Goal: Transaction & Acquisition: Purchase product/service

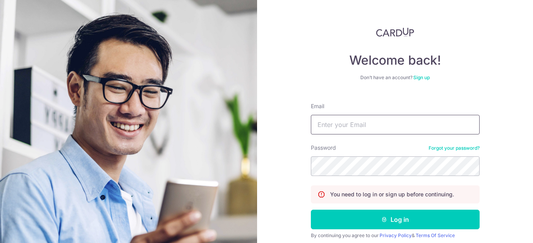
click at [409, 124] on input "Email" at bounding box center [395, 125] width 169 height 20
type input "gavinleekc@hotmail.com"
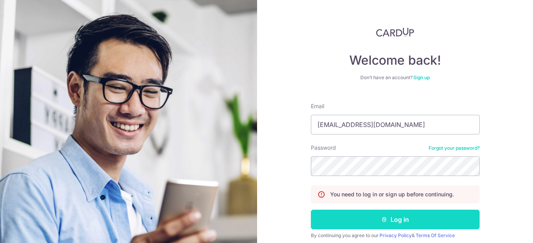
click at [420, 221] on button "Log in" at bounding box center [395, 220] width 169 height 20
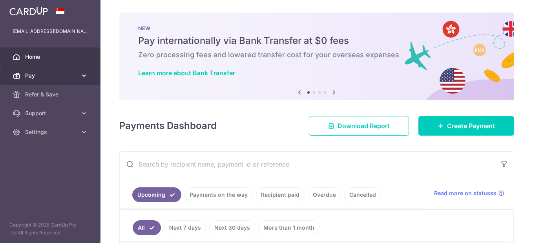
click at [81, 75] on icon at bounding box center [84, 76] width 8 height 8
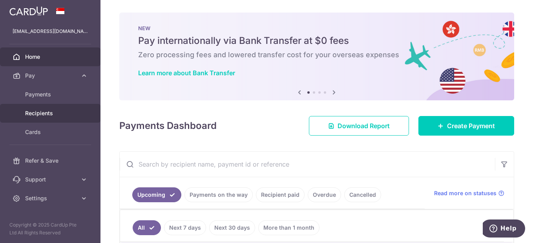
click at [43, 111] on span "Recipients" at bounding box center [51, 114] width 52 height 8
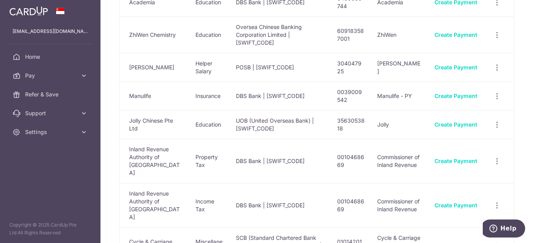
scroll to position [39, 0]
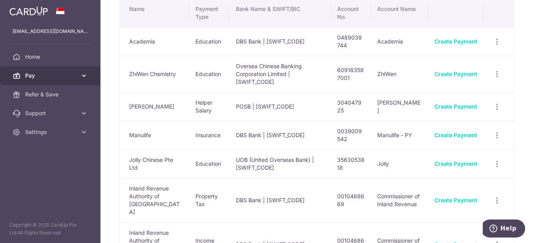
click at [59, 77] on span "Pay" at bounding box center [51, 76] width 52 height 8
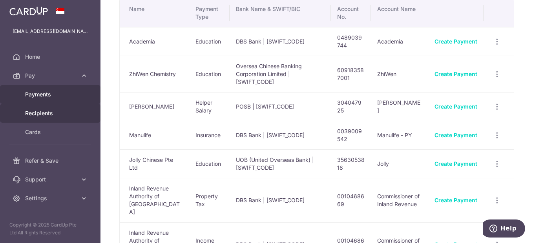
click at [53, 92] on span "Payments" at bounding box center [51, 95] width 52 height 8
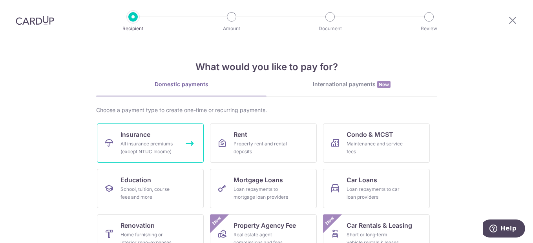
click at [141, 139] on span "Insurance" at bounding box center [136, 134] width 30 height 9
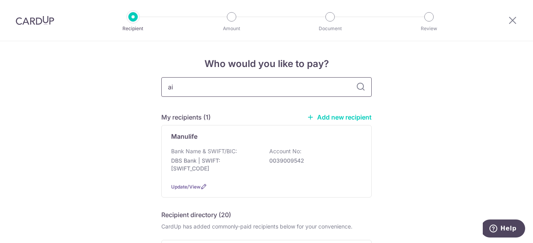
type input "aia"
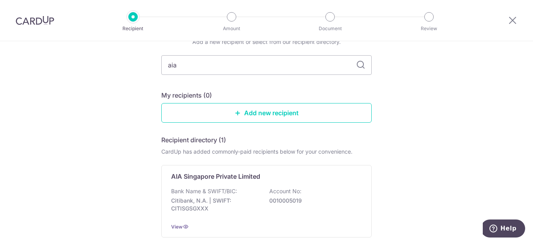
scroll to position [79, 0]
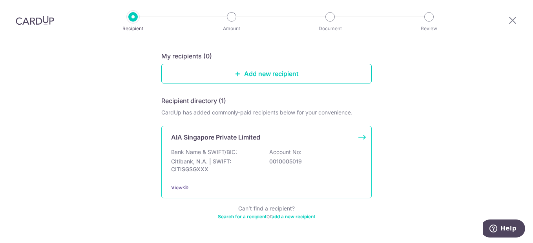
click at [278, 161] on p "0010005019" at bounding box center [313, 162] width 88 height 8
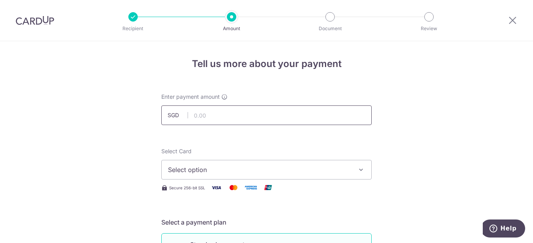
click at [272, 112] on input "text" at bounding box center [266, 116] width 210 height 20
type input "1,310.00"
click at [254, 167] on span "Select option" at bounding box center [259, 169] width 183 height 9
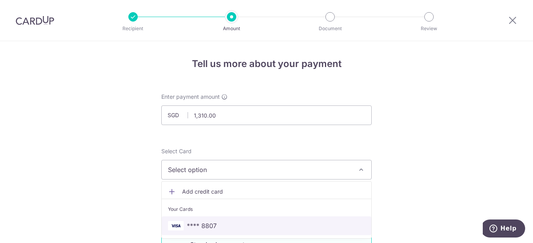
click at [212, 227] on span "**** 8807" at bounding box center [202, 225] width 30 height 9
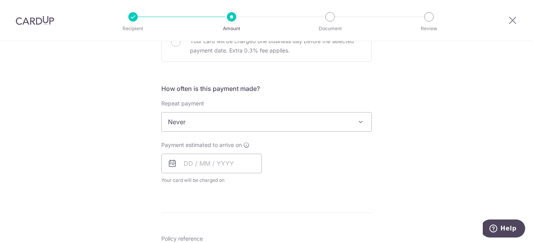
scroll to position [275, 0]
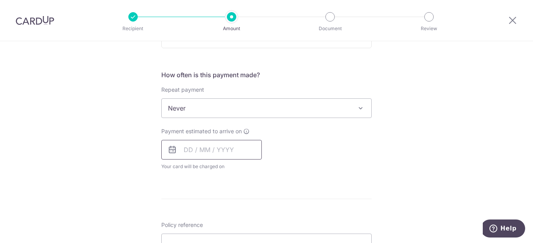
click at [223, 155] on input "text" at bounding box center [211, 150] width 101 height 20
click at [224, 237] on link "15" at bounding box center [224, 237] width 13 height 13
type input "15/10/2025"
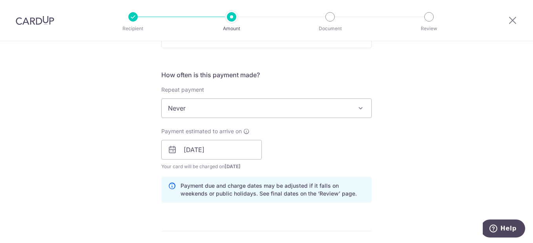
click at [460, 140] on div "Tell us more about your payment Enter payment amount SGD 1,310.00 1310.00 Selec…" at bounding box center [266, 137] width 533 height 742
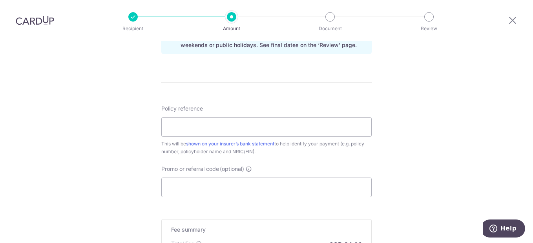
scroll to position [432, 0]
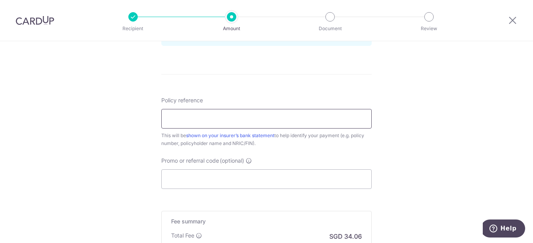
click at [280, 119] on input "Policy reference" at bounding box center [266, 119] width 210 height 20
type input "L542972201"
click at [200, 183] on input "Promo or referral code (optional)" at bounding box center [266, 180] width 210 height 20
click at [200, 182] on input "Promo or referral code (optional)" at bounding box center [266, 180] width 210 height 20
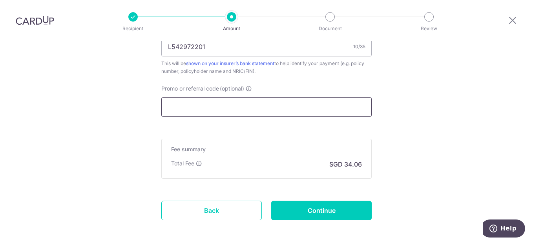
scroll to position [510, 0]
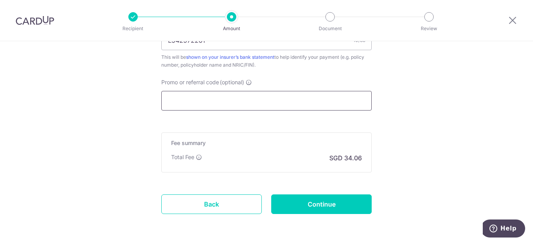
click at [188, 101] on input "Promo or referral code (optional)" at bounding box center [266, 101] width 210 height 20
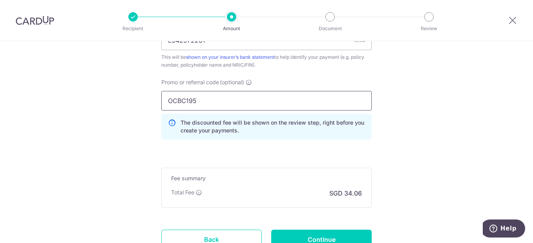
type input "OCBC195"
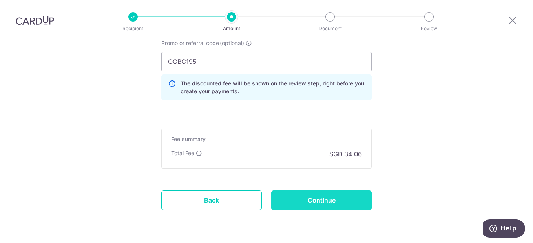
click at [346, 197] on input "Continue" at bounding box center [321, 201] width 101 height 20
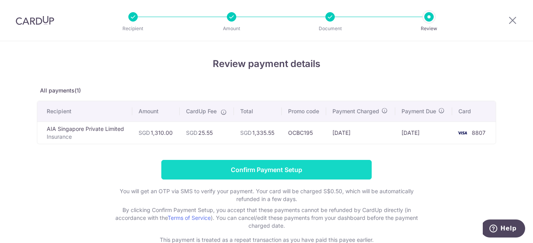
click at [297, 168] on input "Confirm Payment Setup" at bounding box center [266, 170] width 210 height 20
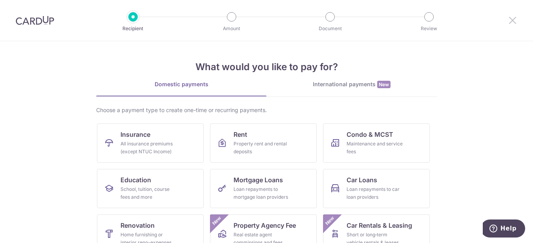
click at [512, 22] on icon at bounding box center [512, 20] width 9 height 10
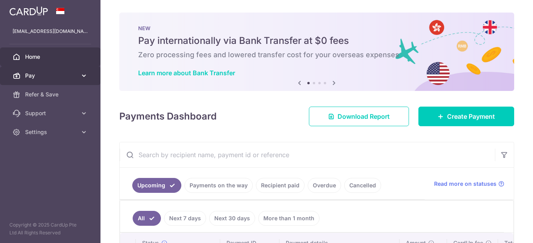
click at [51, 76] on span "Pay" at bounding box center [51, 76] width 52 height 8
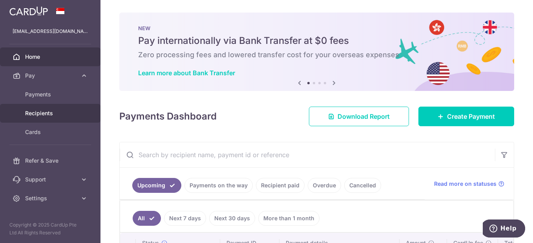
click at [52, 113] on span "Recipients" at bounding box center [51, 114] width 52 height 8
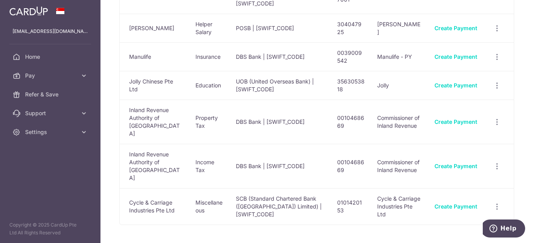
scroll to position [137, 0]
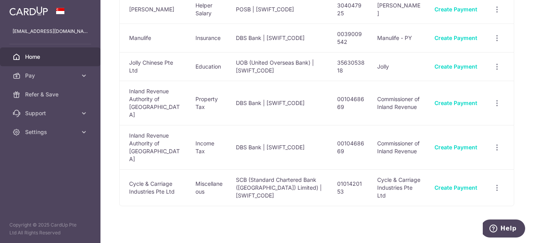
click at [55, 56] on span "Home" at bounding box center [51, 57] width 52 height 8
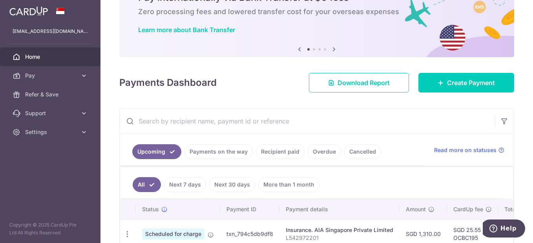
scroll to position [39, 0]
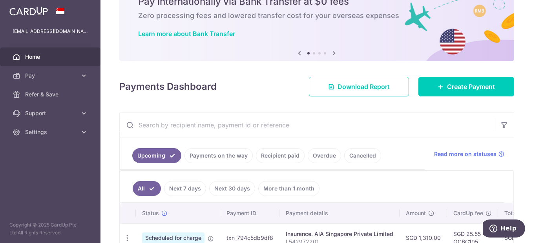
click at [285, 158] on link "Recipient paid" at bounding box center [280, 155] width 49 height 15
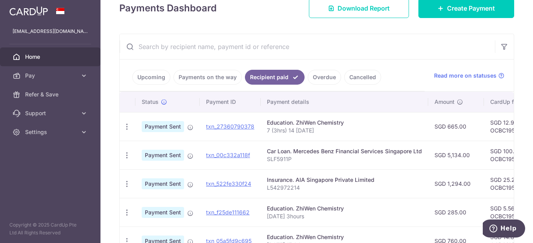
scroll to position [196, 0]
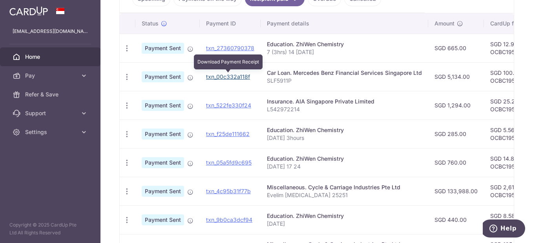
click at [241, 79] on link "txn_00c332a118f" at bounding box center [228, 76] width 44 height 7
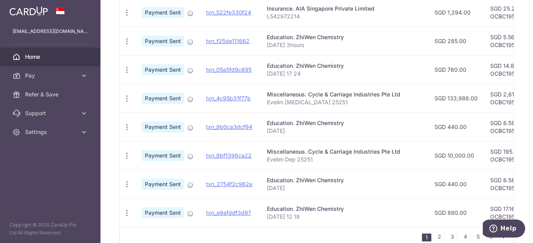
scroll to position [256, 0]
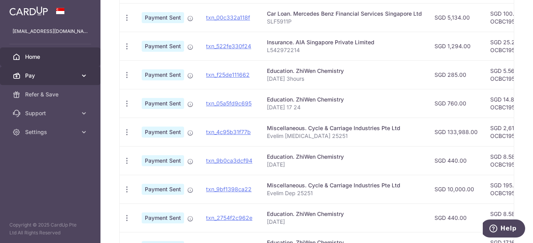
click at [51, 79] on span "Pay" at bounding box center [51, 76] width 52 height 8
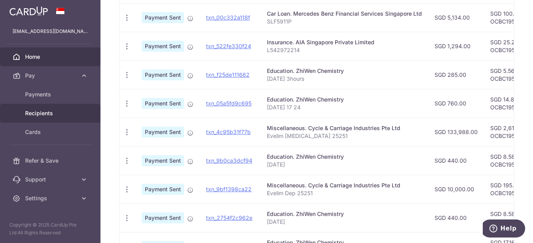
click at [42, 115] on span "Recipients" at bounding box center [51, 114] width 52 height 8
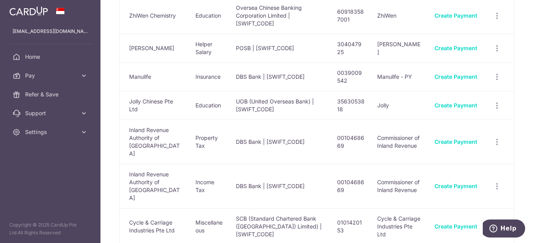
scroll to position [97, 0]
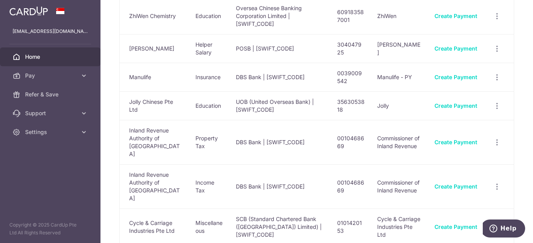
click at [47, 62] on link "Home" at bounding box center [50, 57] width 101 height 19
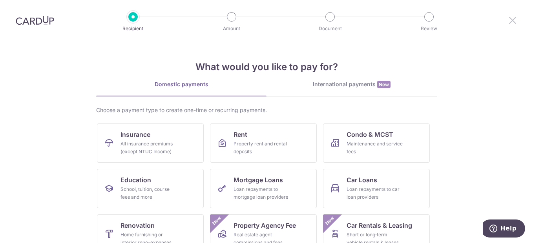
click at [512, 20] on icon at bounding box center [512, 20] width 9 height 10
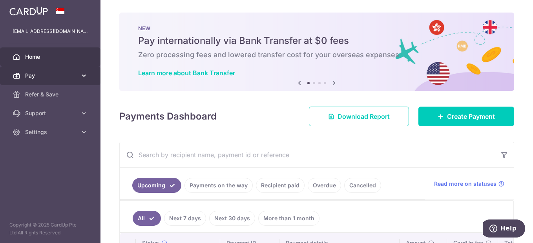
click at [46, 78] on span "Pay" at bounding box center [51, 76] width 52 height 8
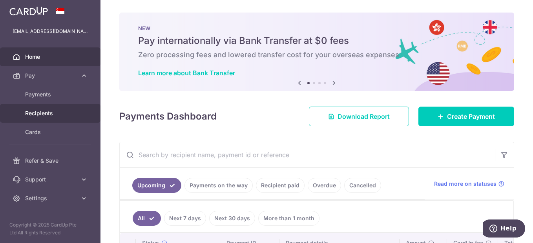
click at [33, 116] on span "Recipients" at bounding box center [51, 114] width 52 height 8
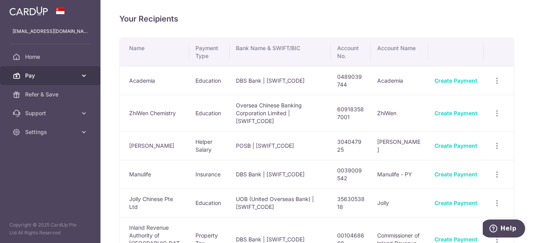
click at [58, 73] on span "Pay" at bounding box center [51, 76] width 52 height 8
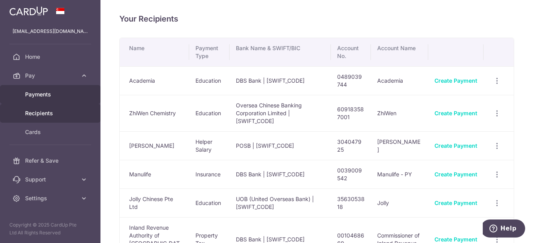
click at [55, 93] on span "Payments" at bounding box center [51, 95] width 52 height 8
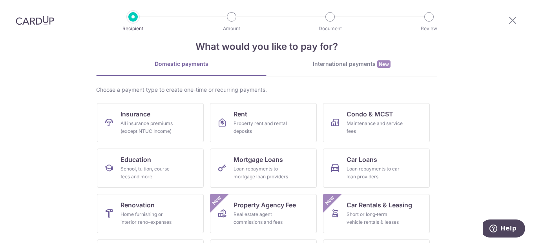
scroll to position [39, 0]
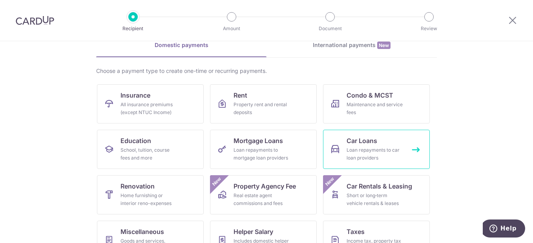
click at [353, 152] on div "Loan repayments to car loan providers" at bounding box center [375, 154] width 57 height 16
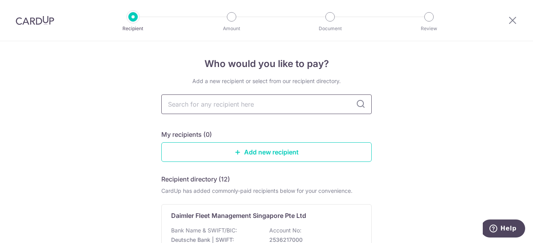
click at [276, 106] on input "text" at bounding box center [266, 105] width 210 height 20
type input "cyc"
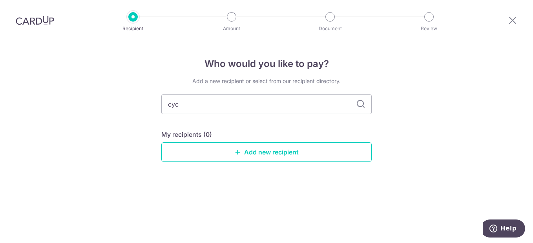
type input "cycl"
type input "cycle"
type input "c"
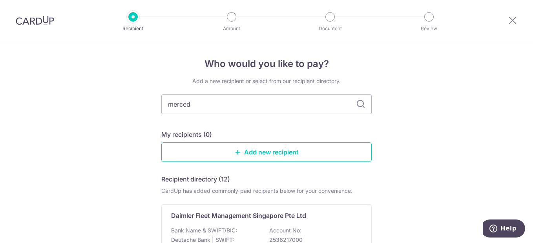
type input "mercede"
type input "mercedes"
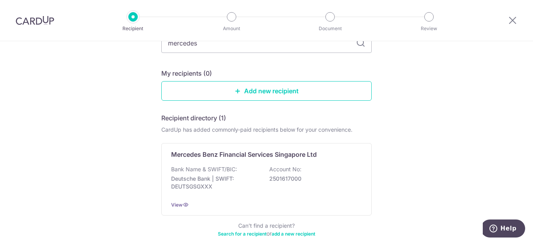
scroll to position [79, 0]
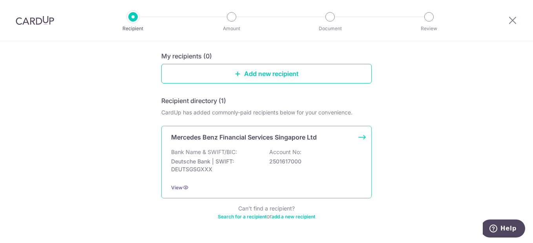
click at [246, 148] on div "Mercedes Benz Financial Services Singapore Ltd Bank Name & SWIFT/BIC: Deutsche …" at bounding box center [266, 162] width 210 height 73
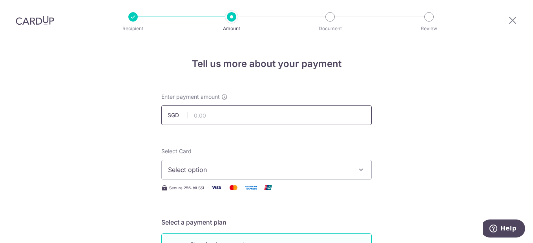
click at [249, 117] on input "text" at bounding box center [266, 116] width 210 height 20
click at [249, 117] on input "5134" at bounding box center [266, 116] width 210 height 20
type input "5,134.00"
click at [360, 170] on icon "button" at bounding box center [361, 170] width 8 height 8
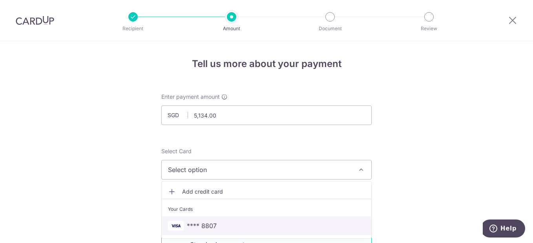
click at [210, 226] on span "**** 8807" at bounding box center [202, 225] width 30 height 9
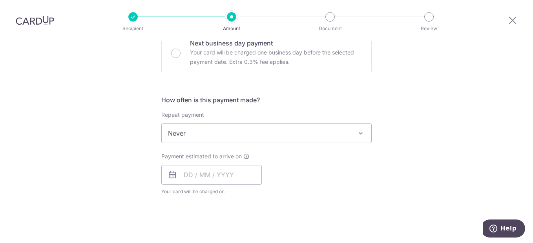
scroll to position [275, 0]
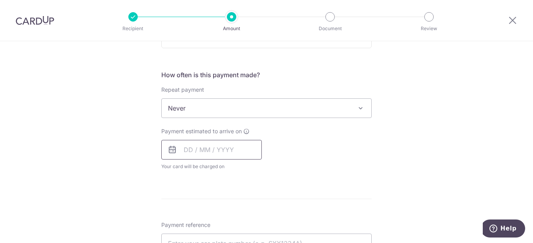
click at [218, 152] on input "text" at bounding box center [211, 150] width 101 height 20
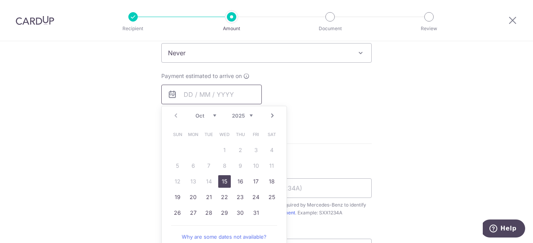
scroll to position [353, 0]
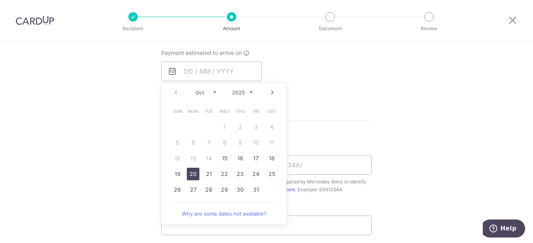
click at [189, 172] on link "20" at bounding box center [193, 174] width 13 height 13
type input "[DATE]"
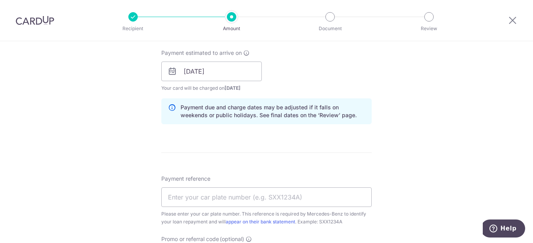
click at [440, 129] on div "Tell us more about your payment Enter payment amount SGD 5,134.00 5134.00 Selec…" at bounding box center [266, 59] width 533 height 742
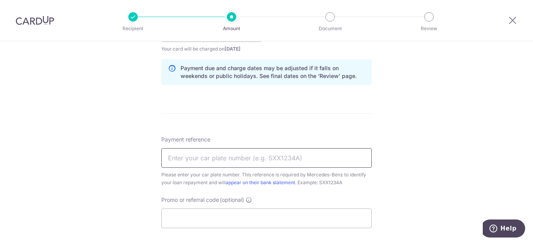
click at [336, 159] on input "Payment reference" at bounding box center [266, 158] width 210 height 20
type input "SLF5911P"
click at [301, 219] on input "Promo or referral code (optional)" at bounding box center [266, 219] width 210 height 20
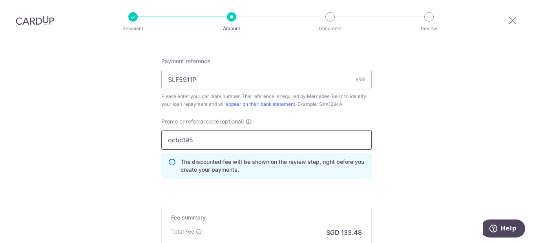
type input "ocbc195"
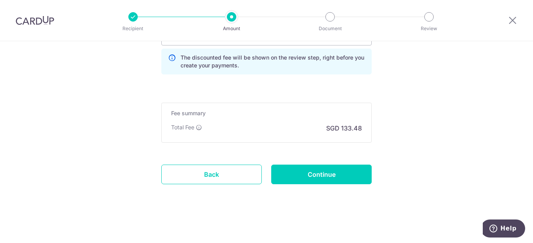
click at [309, 178] on input "Continue" at bounding box center [321, 175] width 101 height 20
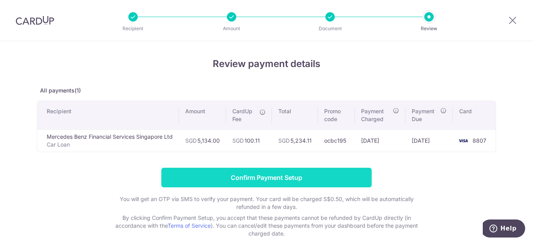
click at [271, 179] on input "Confirm Payment Setup" at bounding box center [266, 178] width 210 height 20
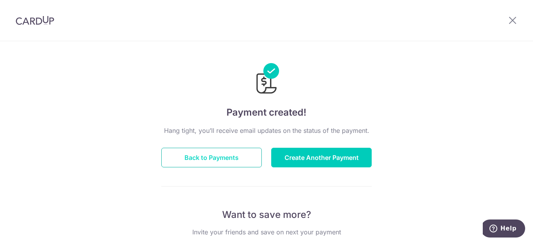
click at [213, 161] on button "Back to Payments" at bounding box center [211, 158] width 101 height 20
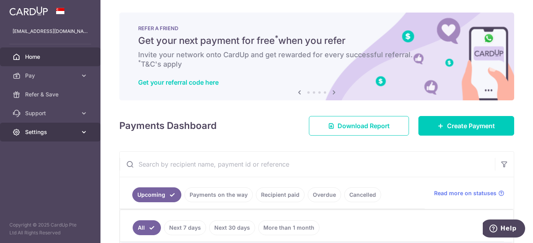
click at [35, 130] on span "Settings" at bounding box center [51, 132] width 52 height 8
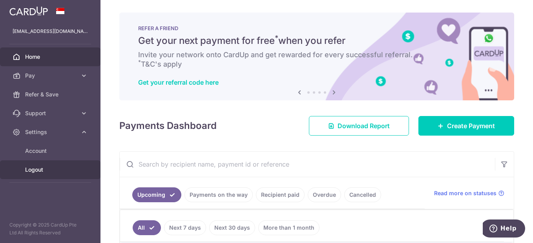
click at [43, 166] on span "Logout" at bounding box center [51, 170] width 52 height 8
